Goal: Task Accomplishment & Management: Use online tool/utility

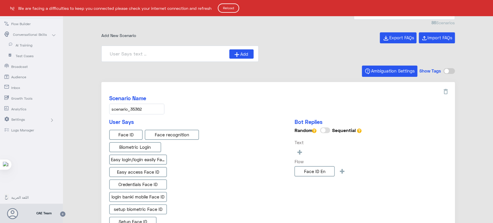
scroll to position [824, 0]
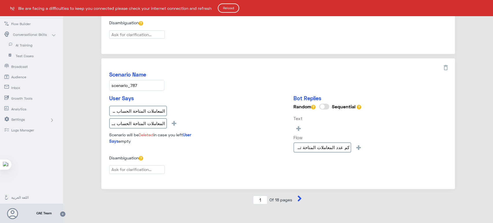
click at [232, 5] on button "Reload" at bounding box center [228, 7] width 21 height 9
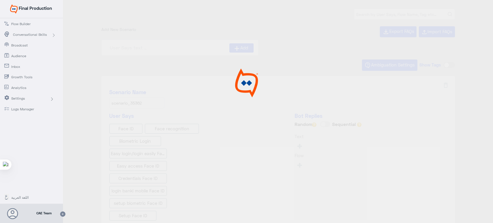
type input "Face ID En"
type input "Face ID AR"
type input "Instapay AR"
type input "Instapay EN"
type input "IBAN AR"
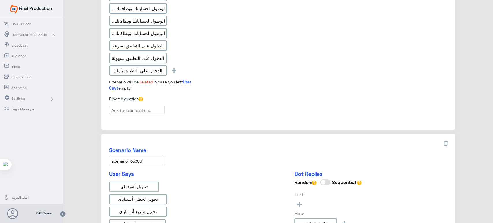
scroll to position [523, 0]
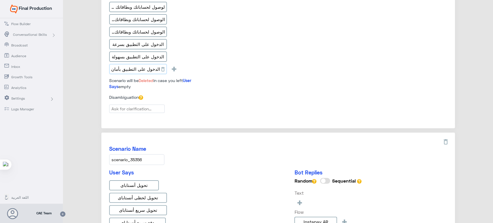
click at [139, 67] on input "الدخول على التطبيق بأمان" at bounding box center [138, 69] width 58 height 10
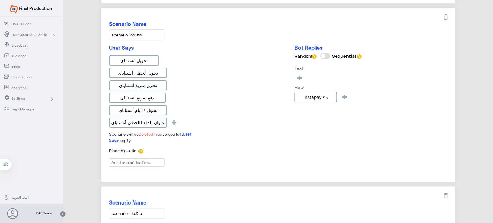
scroll to position [649, 0]
